Goal: Register for event/course

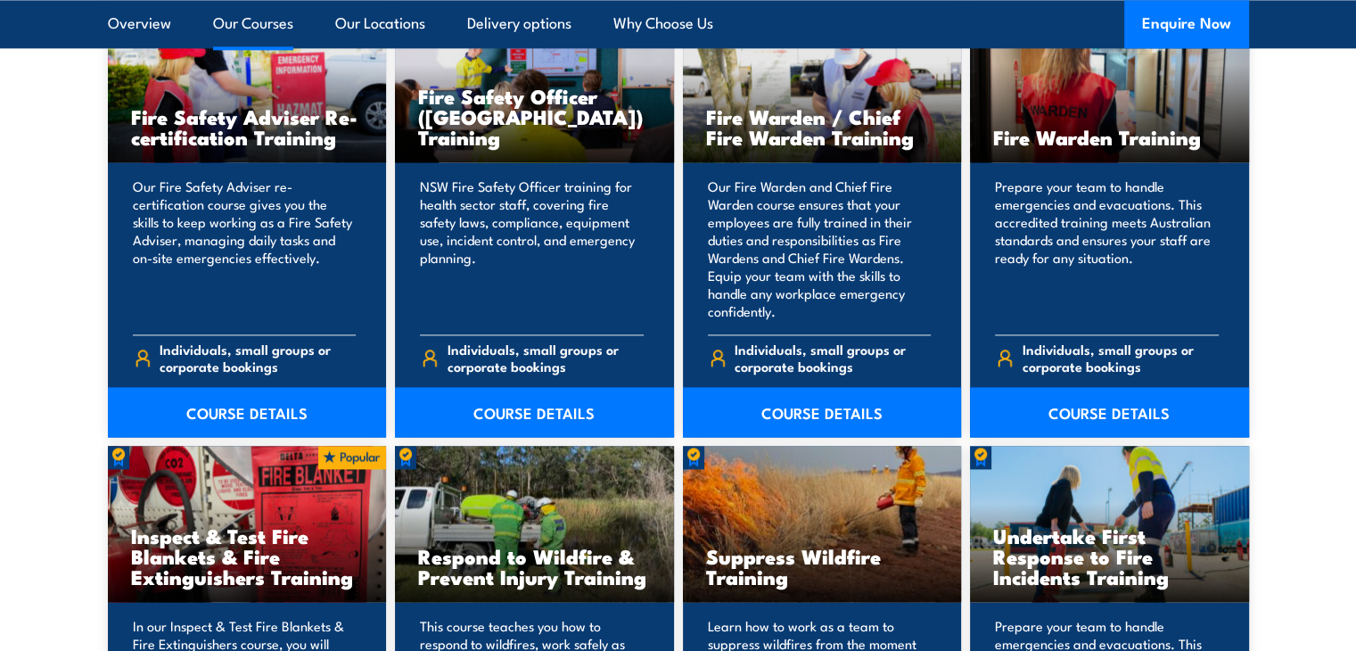
scroll to position [2422, 0]
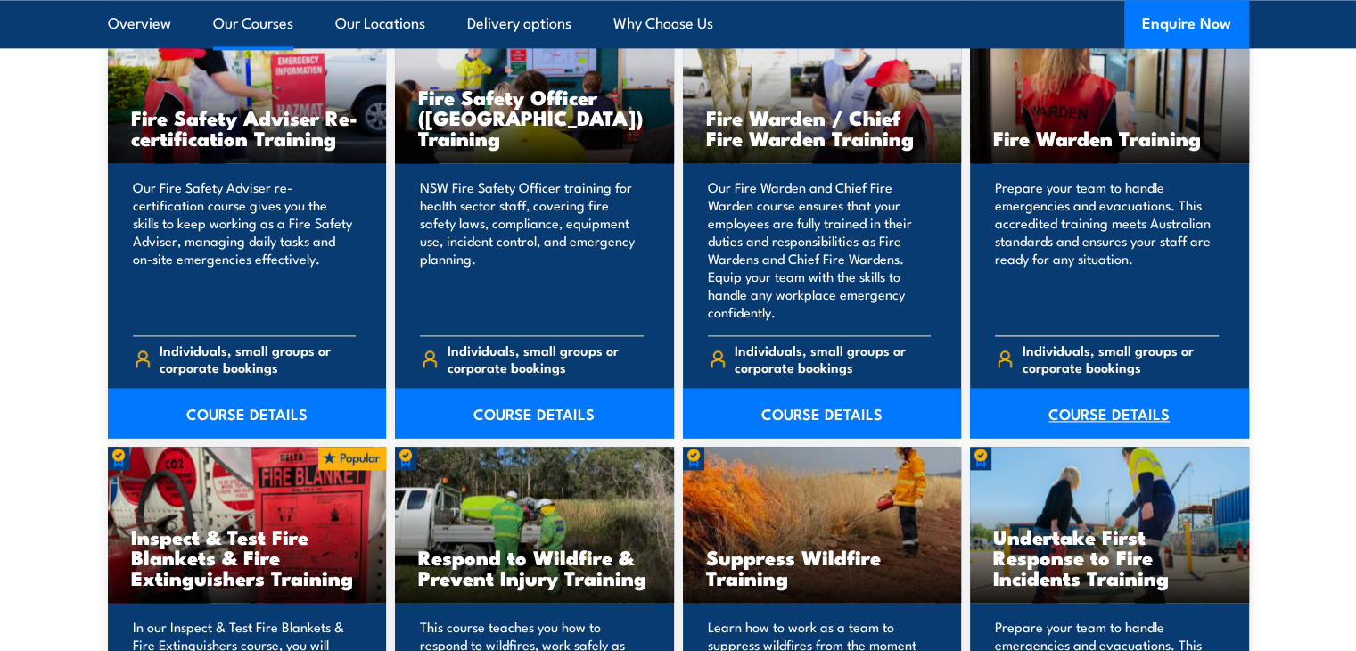
click at [1091, 413] on link "COURSE DETAILS" at bounding box center [1109, 413] width 279 height 50
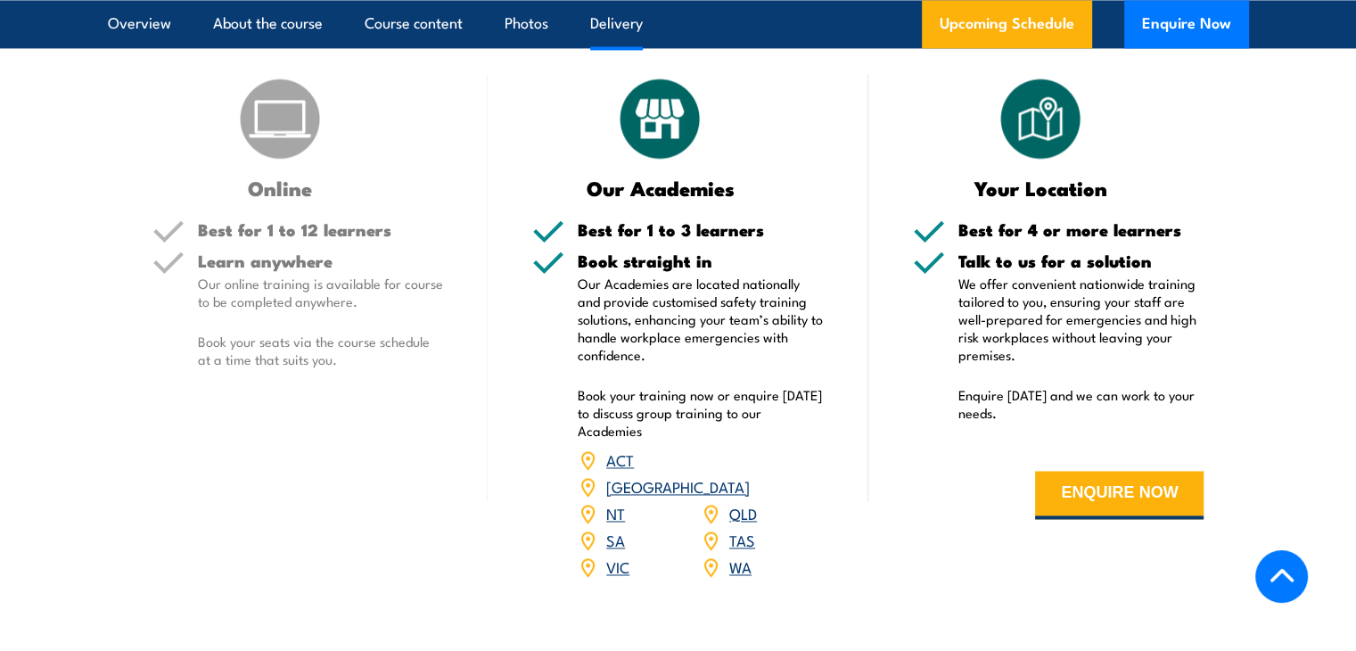
scroll to position [2659, 0]
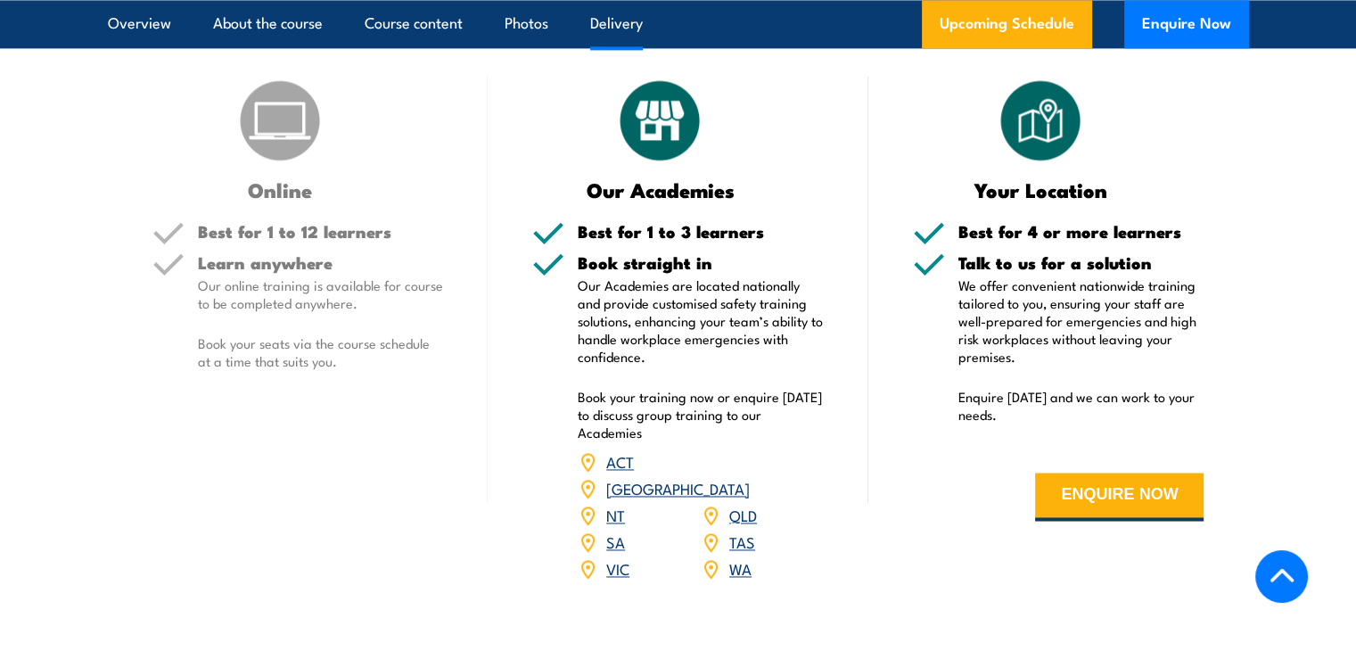
click at [406, 361] on p "Book your seats via the course schedule at a time that suits you." at bounding box center [321, 352] width 246 height 36
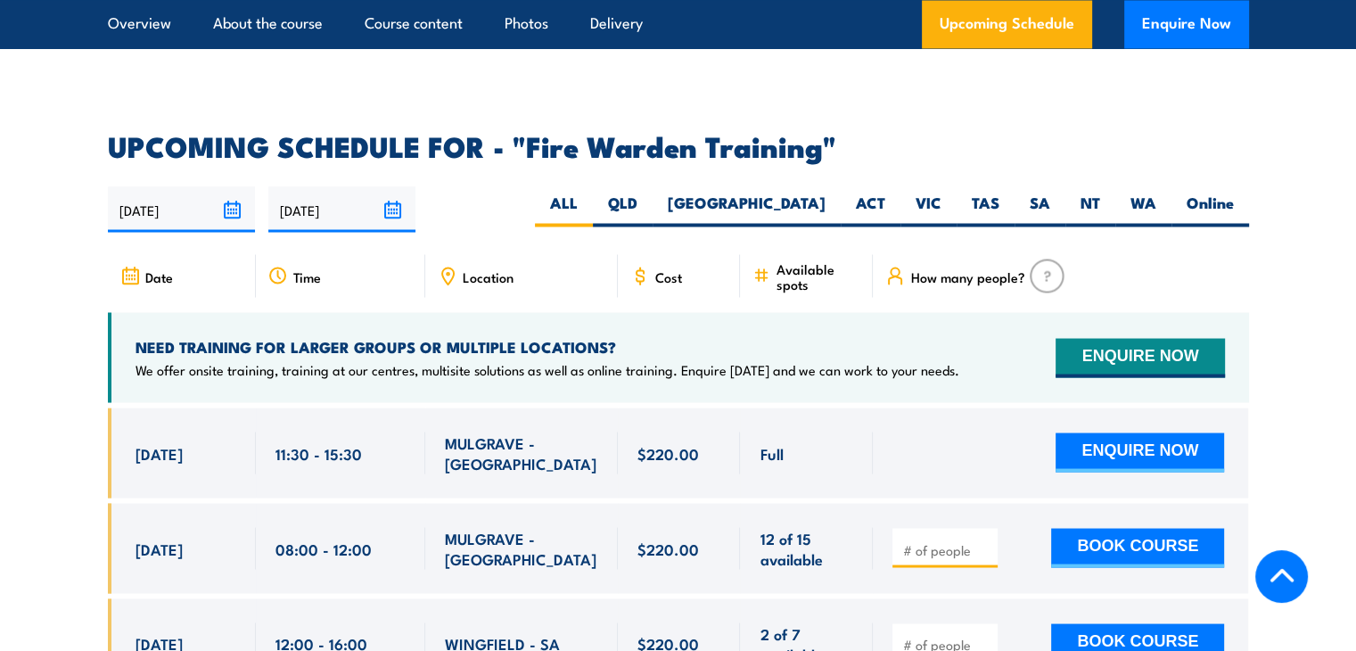
scroll to position [3208, 0]
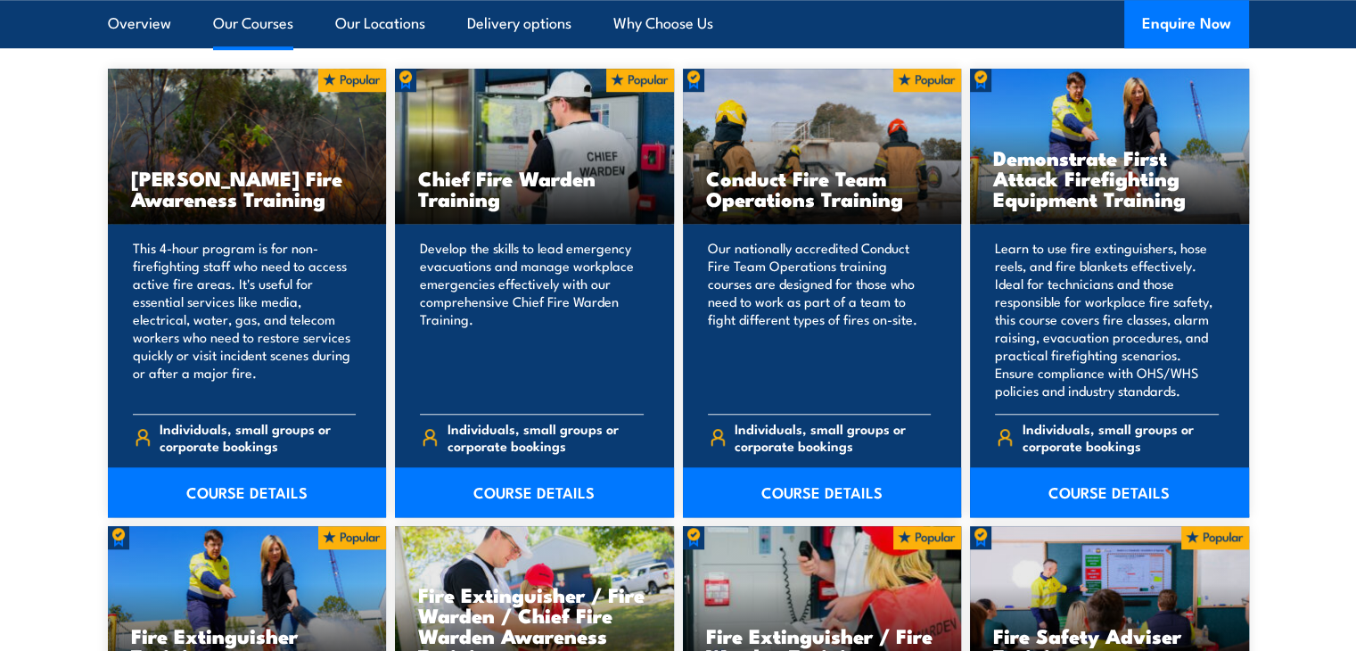
scroll to position [1446, 0]
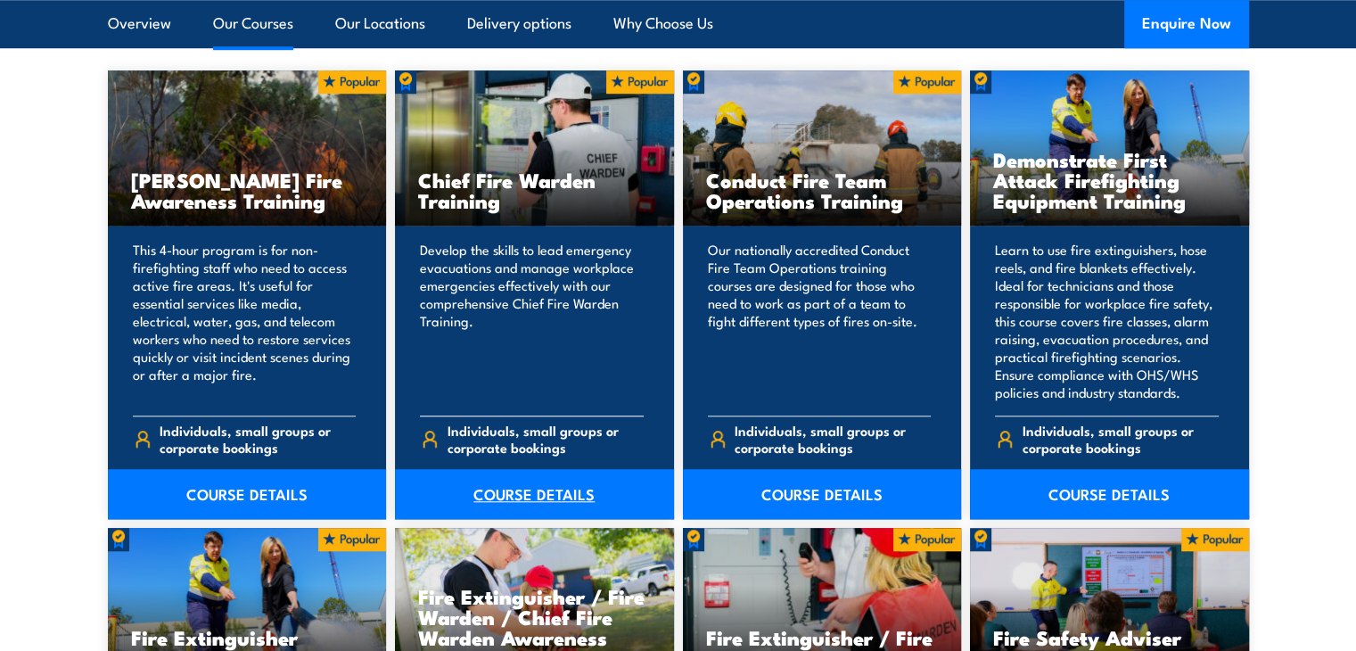
click at [567, 485] on link "COURSE DETAILS" at bounding box center [534, 494] width 279 height 50
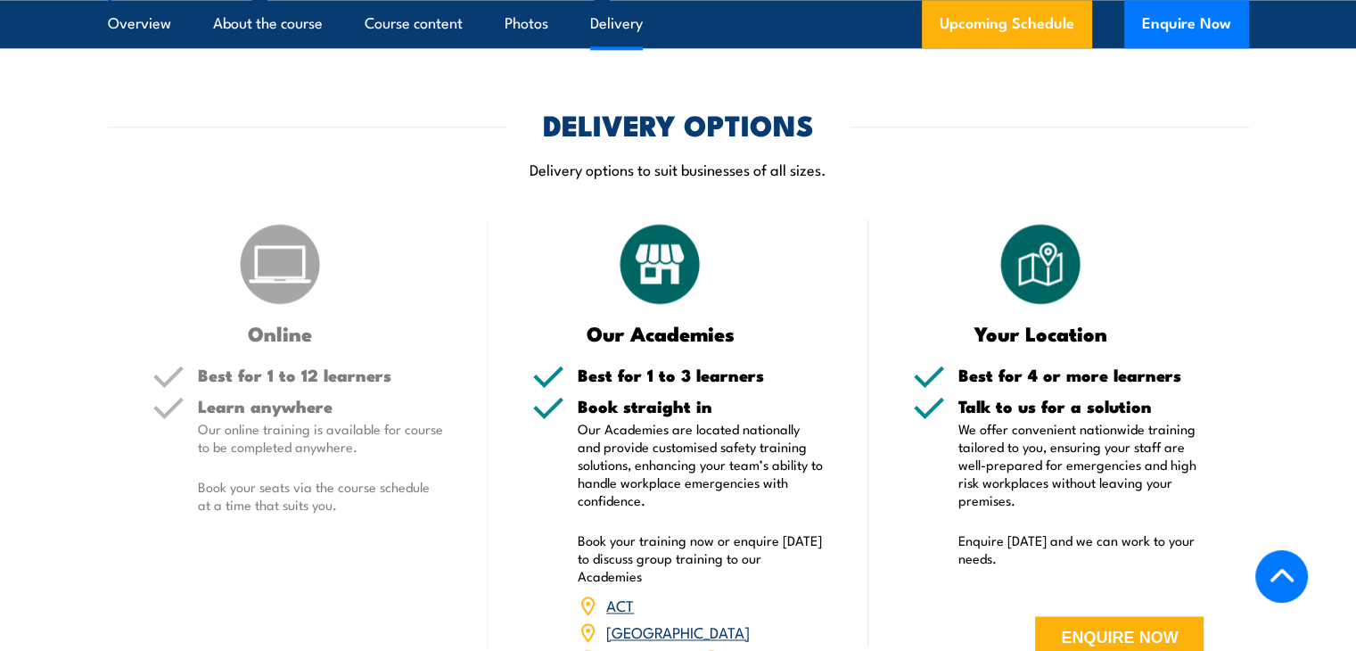
scroll to position [2380, 0]
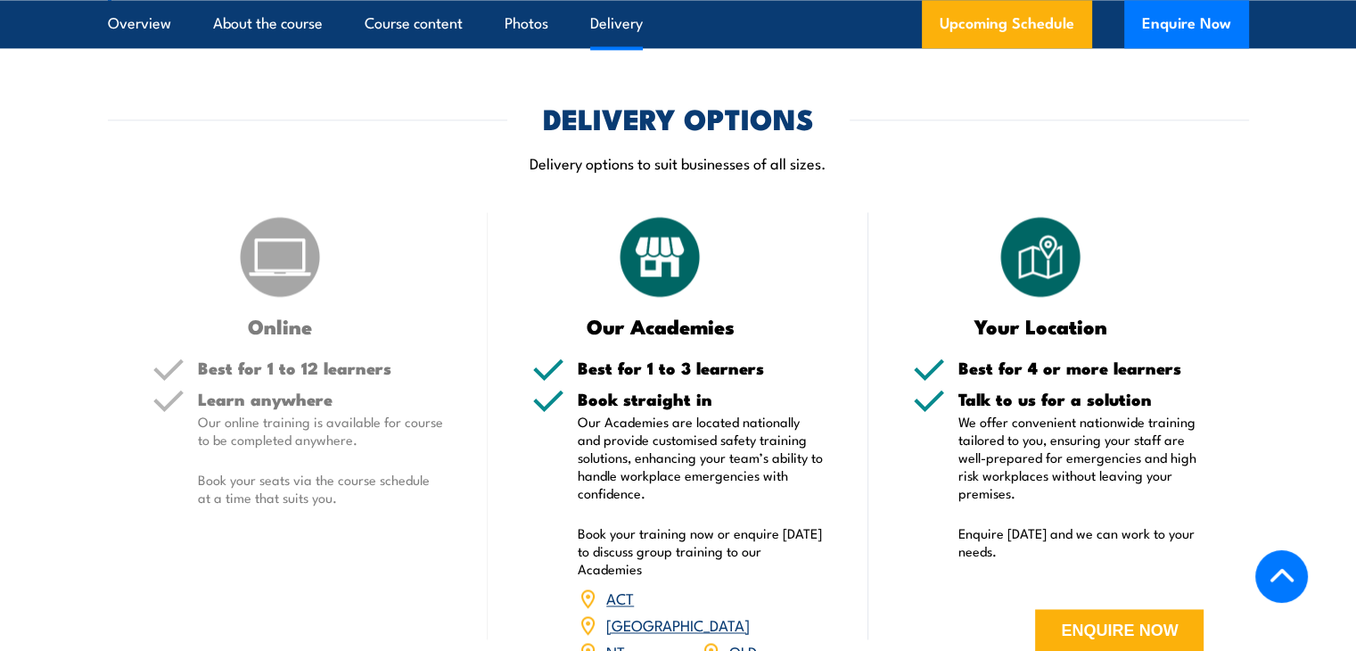
scroll to position [2522, 0]
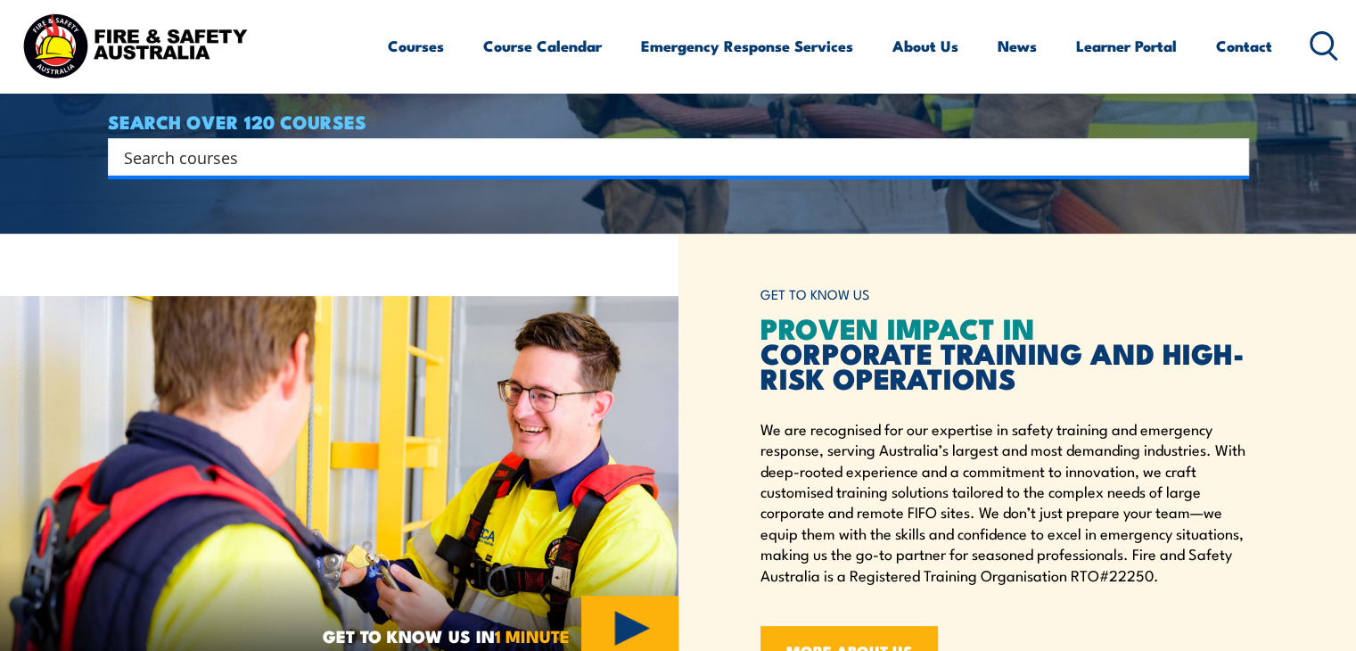
scroll to position [417, 0]
click at [580, 168] on input "Search input" at bounding box center [667, 156] width 1086 height 27
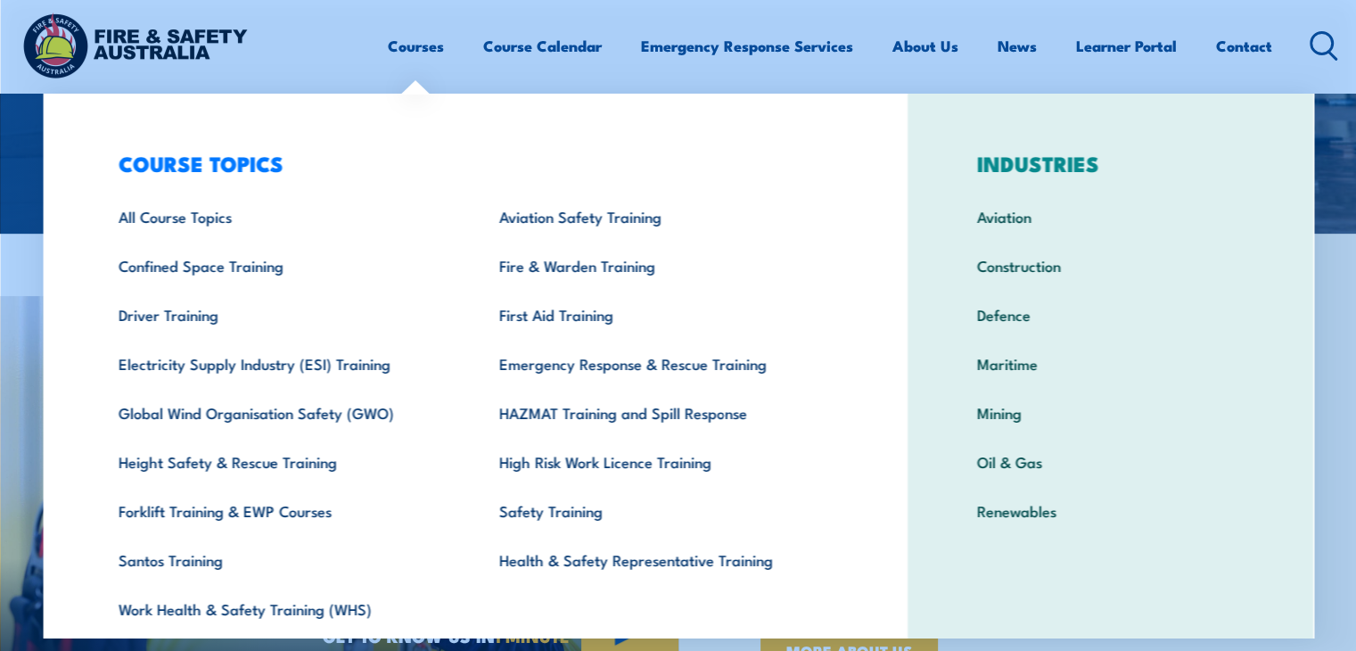
click at [422, 54] on link "Courses" at bounding box center [416, 45] width 56 height 47
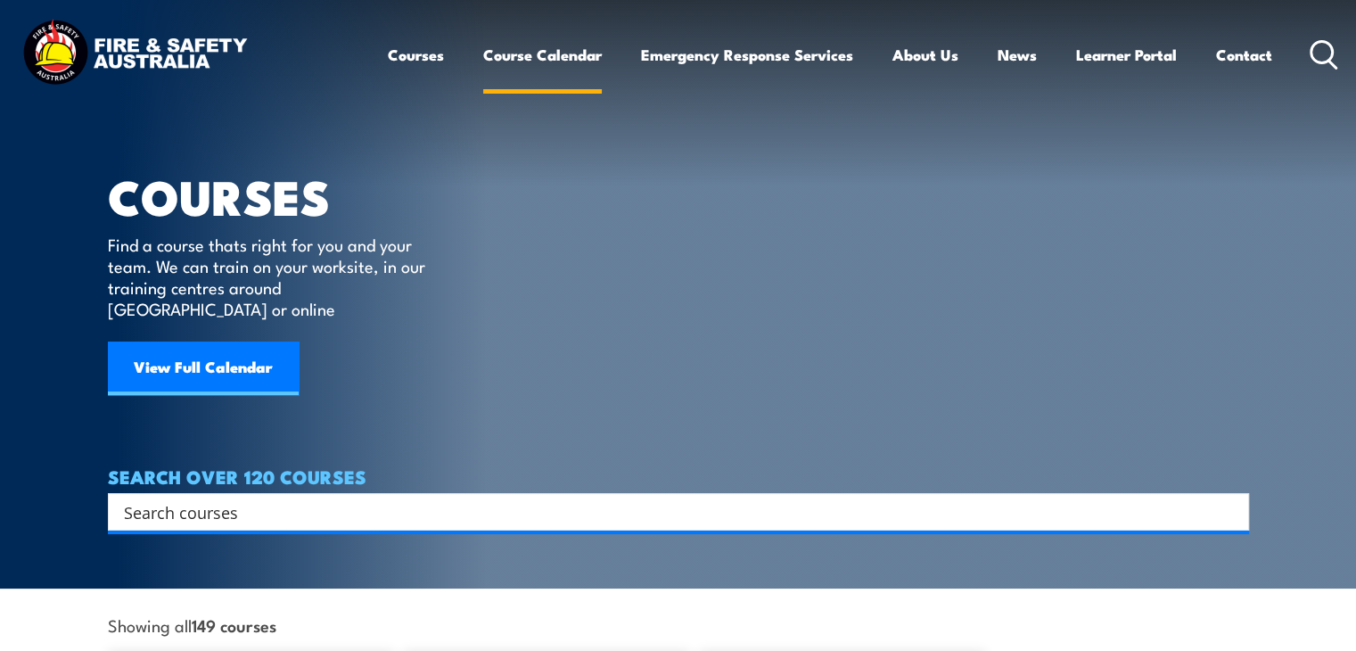
click at [589, 67] on link "Course Calendar" at bounding box center [542, 54] width 119 height 47
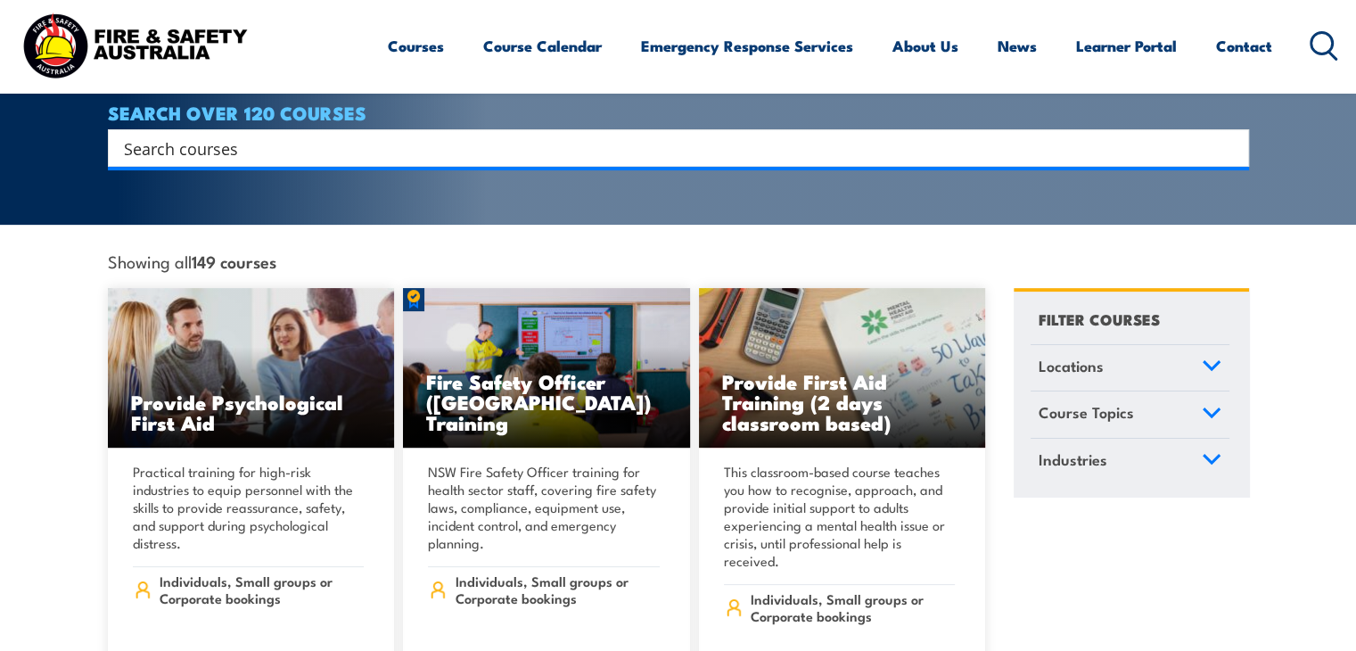
scroll to position [421, 0]
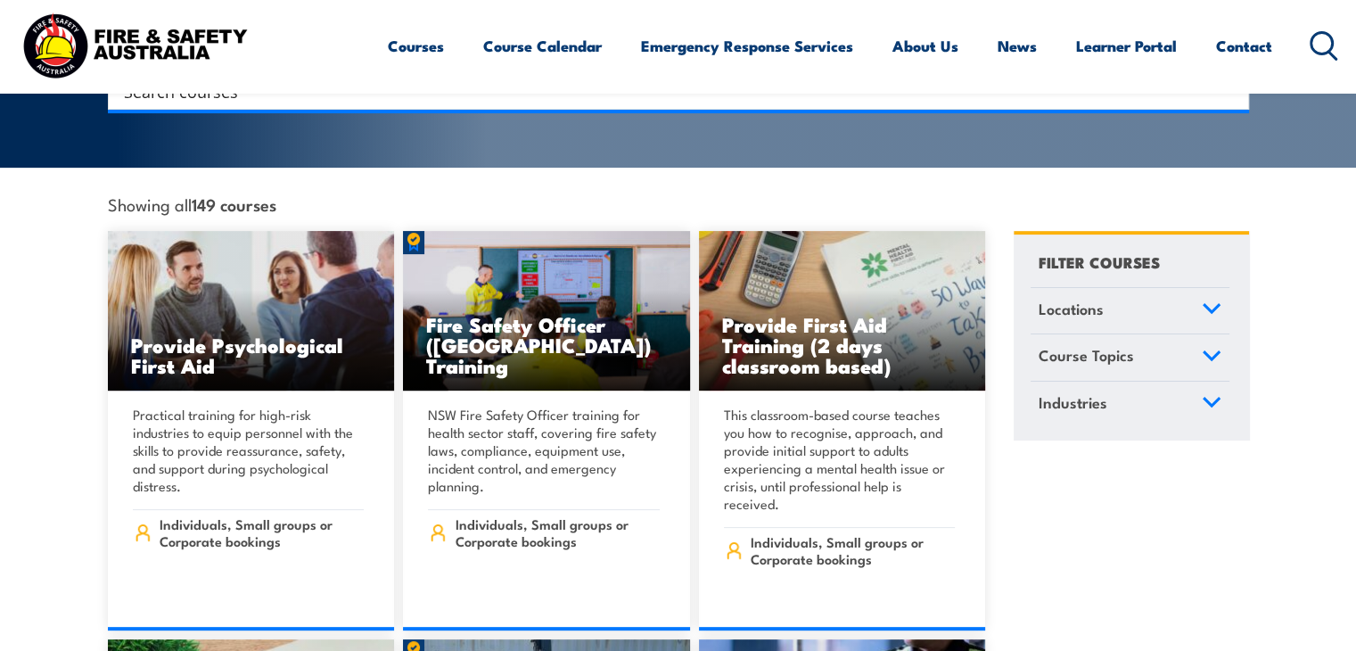
click at [1094, 297] on span "Locations" at bounding box center [1070, 309] width 65 height 24
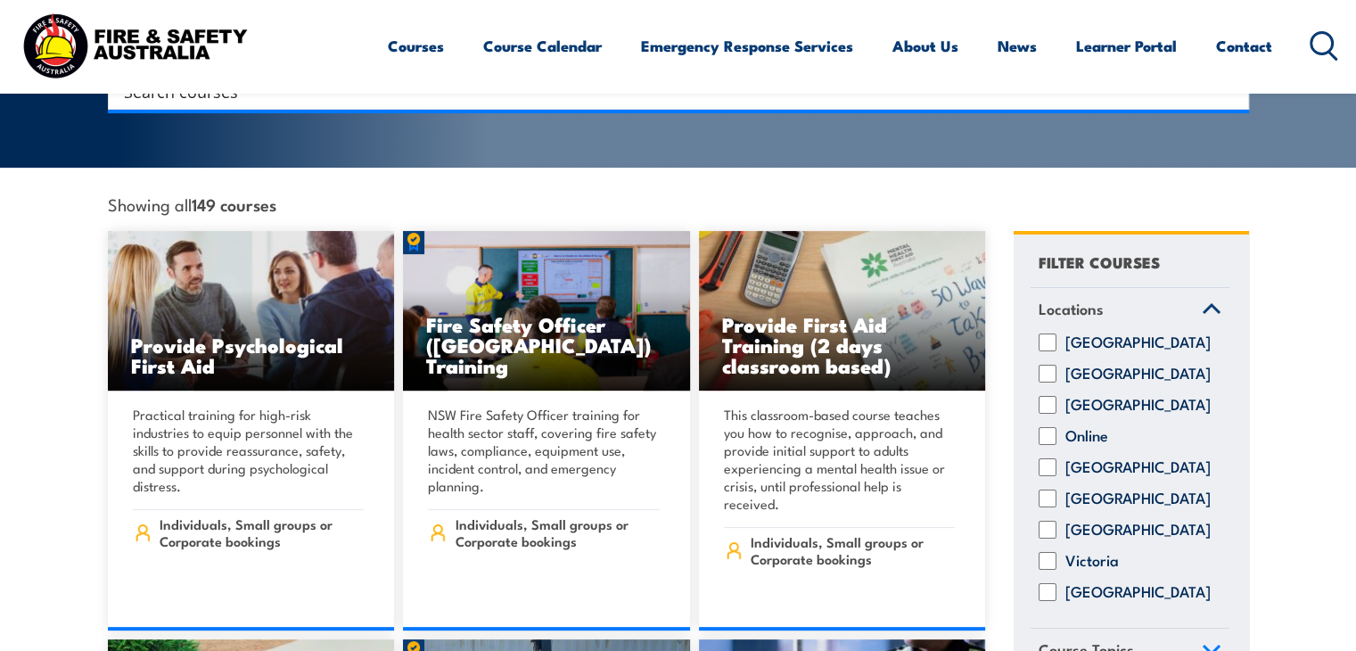
scroll to position [170, 0]
